Goal: Task Accomplishment & Management: Complete application form

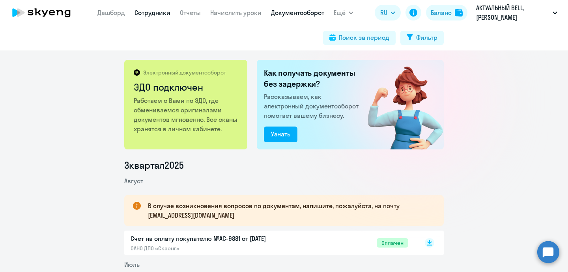
click at [146, 12] on link "Сотрудники" at bounding box center [153, 13] width 36 height 8
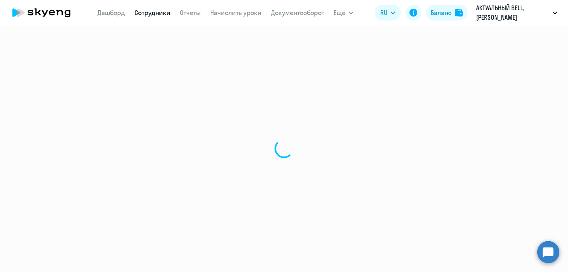
select select "30"
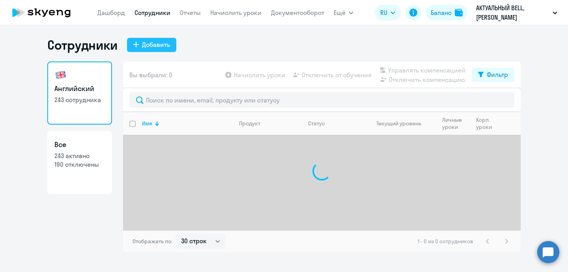
click at [162, 41] on div "Добавить" at bounding box center [156, 44] width 28 height 9
select select "30"
click at [150, 50] on button "Добавить" at bounding box center [151, 45] width 49 height 14
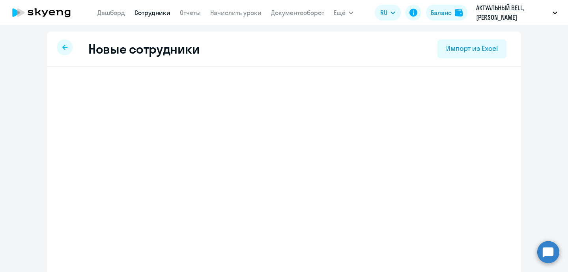
select select "english_adult_not_native_speaker"
select select "3"
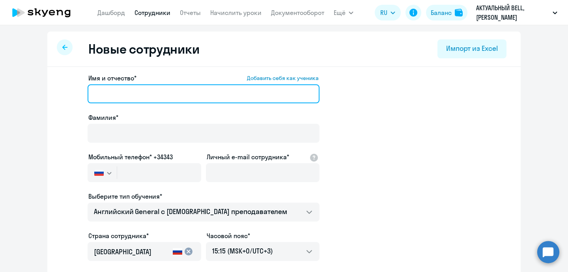
click at [124, 98] on input "Имя и отчество* Добавить себя как ученика" at bounding box center [204, 93] width 232 height 19
paste input "[PERSON_NAME] 8375299202661"
drag, startPoint x: 132, startPoint y: 95, endPoint x: 76, endPoint y: 95, distance: 56.4
click at [76, 95] on app-new-student-form "Имя и отчество* Добавить себя как ученика [PERSON_NAME] 8375299202661 Фамилия* …" at bounding box center [284, 213] width 448 height 281
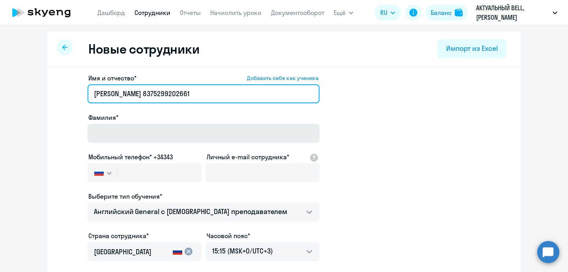
type input "[PERSON_NAME] 8375299202661"
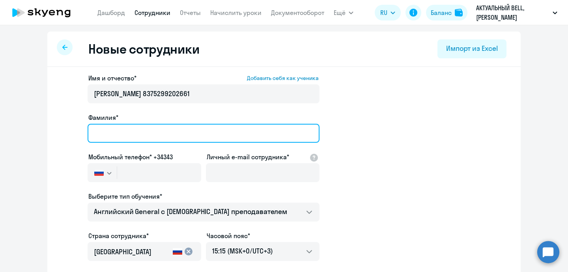
click at [112, 134] on input "Фамилия*" at bounding box center [204, 133] width 232 height 19
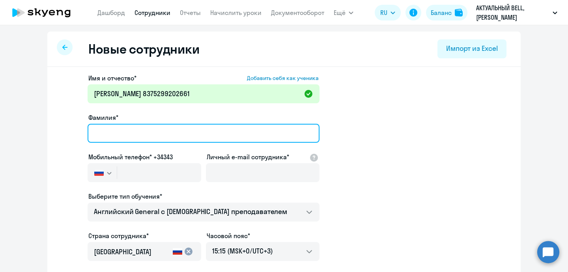
paste input "[PERSON_NAME]"
type input "[PERSON_NAME]"
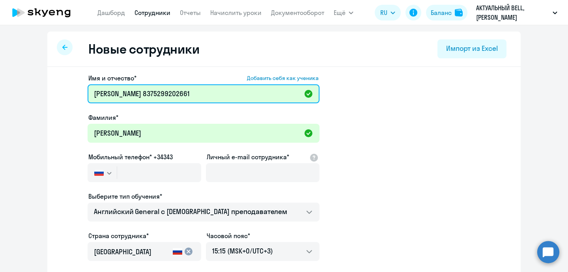
drag, startPoint x: 218, startPoint y: 94, endPoint x: 169, endPoint y: 94, distance: 48.6
click at [169, 94] on input "[PERSON_NAME] 8375299202661" at bounding box center [204, 93] width 232 height 19
type input "[PERSON_NAME]"
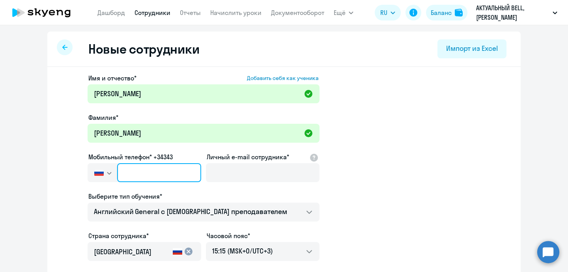
click at [168, 166] on input "text" at bounding box center [159, 172] width 84 height 19
paste input "[PHONE_NUMBER]"
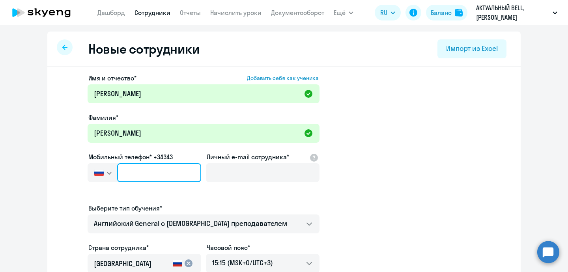
type input "[PHONE_NUMBER]"
click at [135, 173] on input "[PHONE_NUMBER]" at bounding box center [159, 172] width 84 height 19
drag, startPoint x: 180, startPoint y: 172, endPoint x: 82, endPoint y: 172, distance: 98.3
click at [82, 172] on app-new-student-form "Имя и отчество* Добавить себя как ученика [PERSON_NAME]* [PERSON_NAME] Мобильны…" at bounding box center [284, 219] width 448 height 293
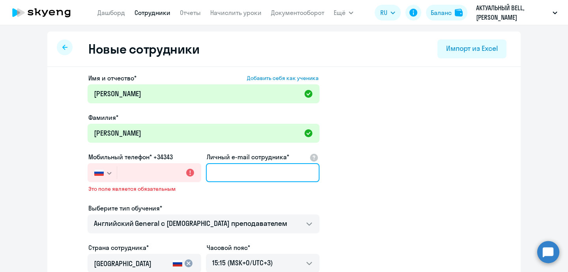
click at [233, 168] on input "Личный e-mail сотрудника*" at bounding box center [263, 172] width 114 height 19
paste input "mailto:[PERSON_NAME][EMAIL_ADDRESS][DOMAIN_NAME]"
drag, startPoint x: 216, startPoint y: 175, endPoint x: 178, endPoint y: 175, distance: 38.3
click at [178, 175] on div "Имя и отчество* Добавить себя как ученика [PERSON_NAME]* [PERSON_NAME] Мобильны…" at bounding box center [204, 219] width 232 height 293
type input "[PERSON_NAME][EMAIL_ADDRESS][DOMAIN_NAME]"
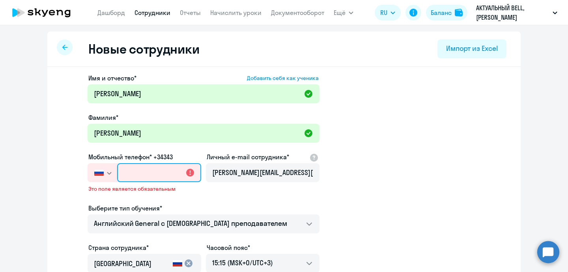
click at [168, 174] on input "text" at bounding box center [159, 172] width 84 height 19
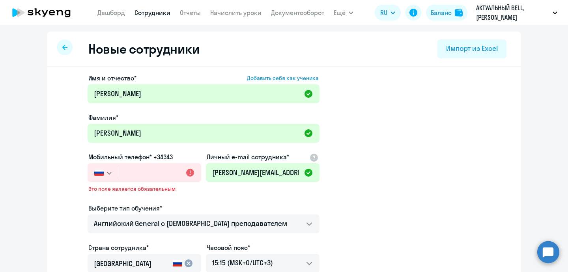
click at [104, 170] on button "button" at bounding box center [102, 172] width 29 height 19
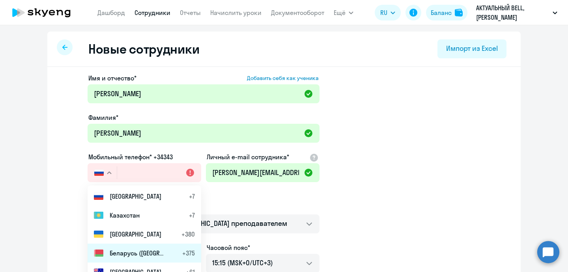
click at [142, 250] on span "Беларусь ([GEOGRAPHIC_DATA])" at bounding box center [137, 253] width 55 height 9
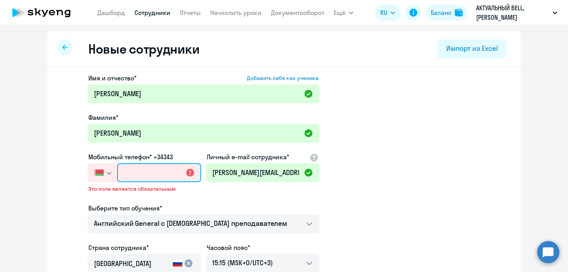
click at [139, 179] on input "text" at bounding box center [159, 172] width 84 height 19
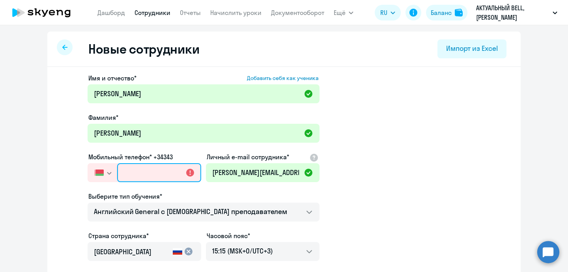
paste input "[PHONE_NUMBER]"
type input "[PHONE_NUMBER]"
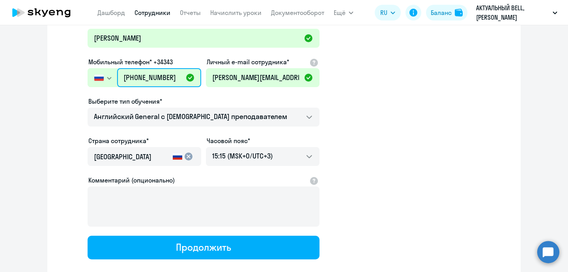
scroll to position [141, 0]
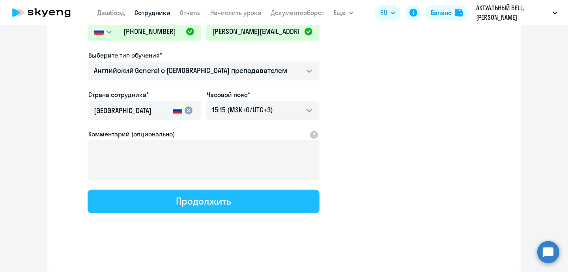
click at [220, 197] on div "Продолжить" at bounding box center [203, 201] width 55 height 13
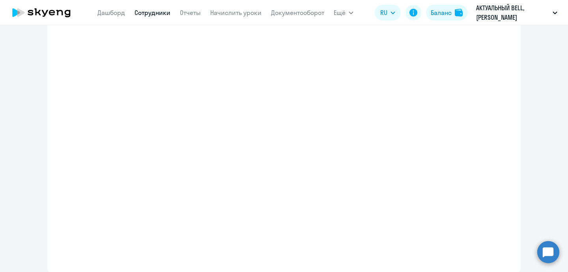
select select "english_adult_not_native_speaker"
select select "3"
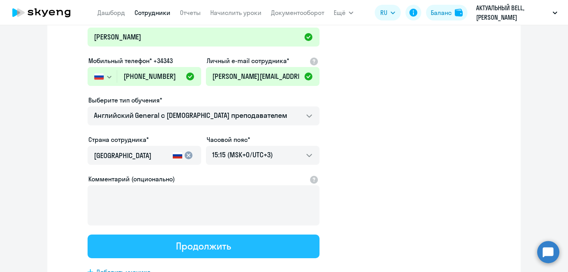
scroll to position [0, 0]
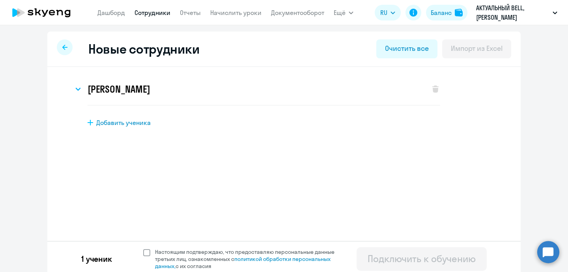
click at [148, 250] on span at bounding box center [146, 252] width 7 height 7
click at [143, 249] on input "Настоящим подтверждаю, что предоставляю персональные данные третьих лиц, ознако…" at bounding box center [143, 248] width 0 height 0
checkbox input "true"
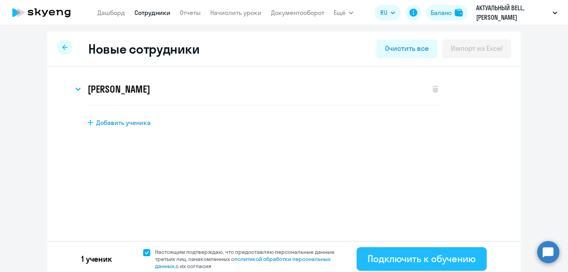
click at [379, 251] on button "Подключить к обучению" at bounding box center [422, 259] width 130 height 24
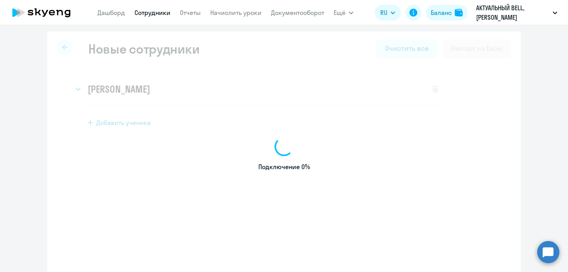
select select "english_adult_not_native_speaker"
select select "3"
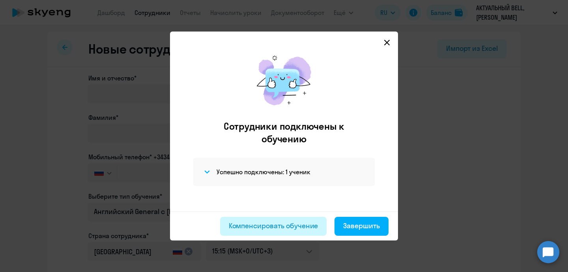
click at [296, 223] on div "Компенсировать обучение" at bounding box center [274, 226] width 90 height 10
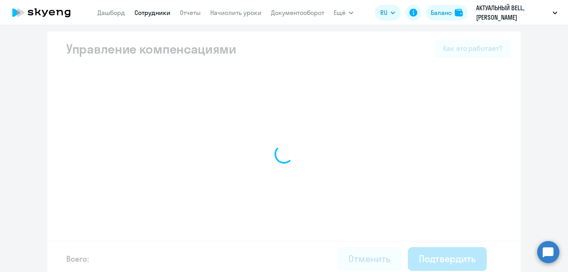
select select "MONTHLY"
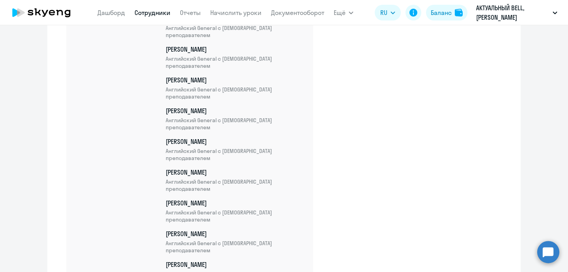
scroll to position [7570, 0]
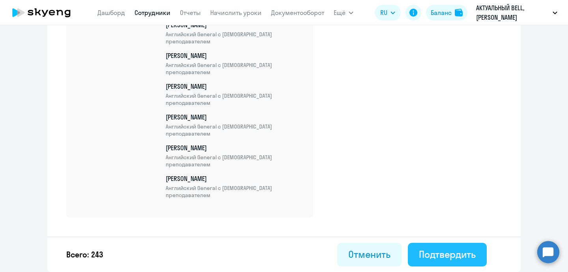
click at [420, 250] on div "Подтвердить" at bounding box center [447, 254] width 57 height 13
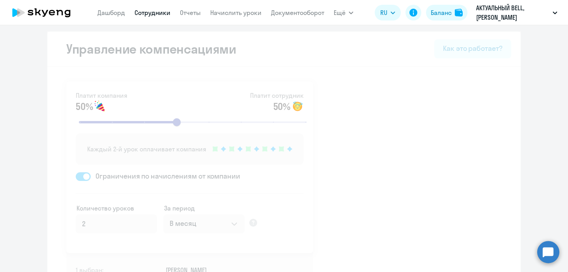
select select "30"
